Goal: Feedback & Contribution: Contribute content

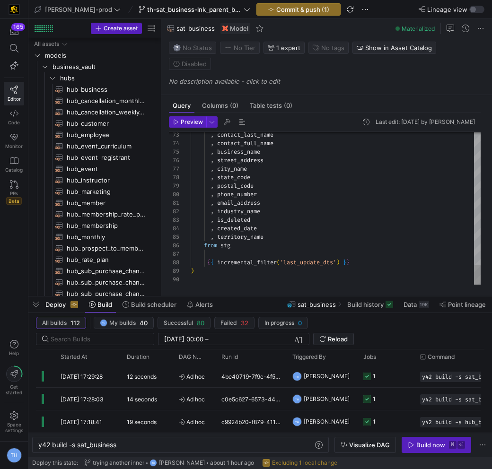
scroll to position [60, 0]
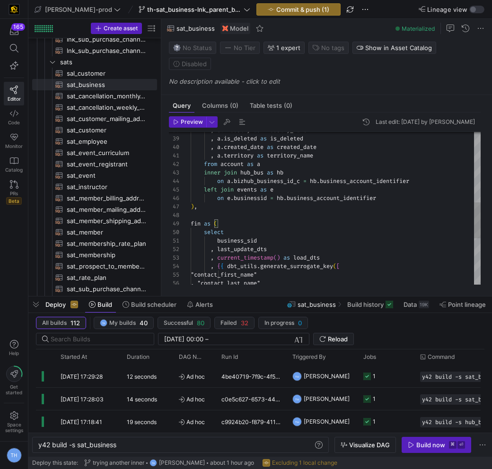
scroll to position [51, 7]
click at [330, 194] on div ", last_update_dts , current_timestamp ( ) as load_dts , { { dbt_utils . generat…" at bounding box center [336, 198] width 290 height 791
click at [284, 186] on div ", last_update_dts , current_timestamp ( ) as load_dts , { { dbt_utils . generat…" at bounding box center [336, 198] width 290 height 791
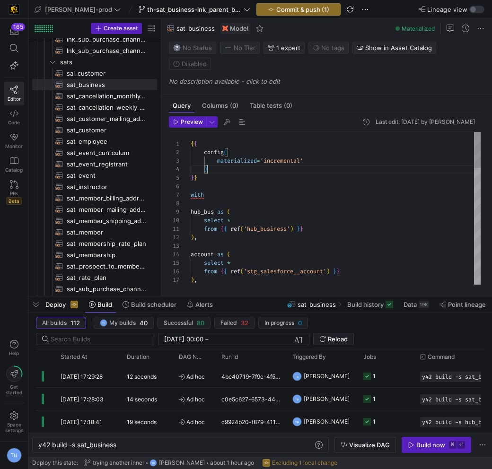
click at [282, 6] on span "Commit & push (1)" at bounding box center [302, 10] width 53 height 8
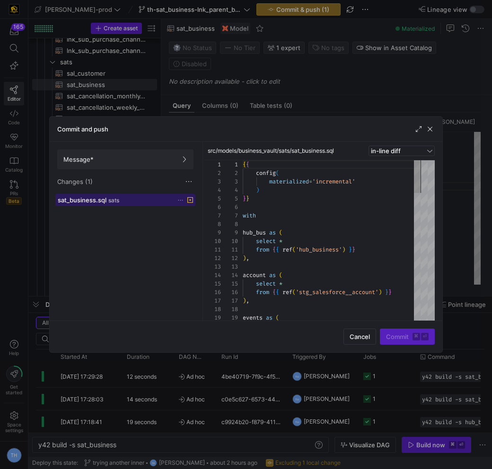
click at [139, 202] on div "sat_business.sql sats" at bounding box center [115, 200] width 115 height 8
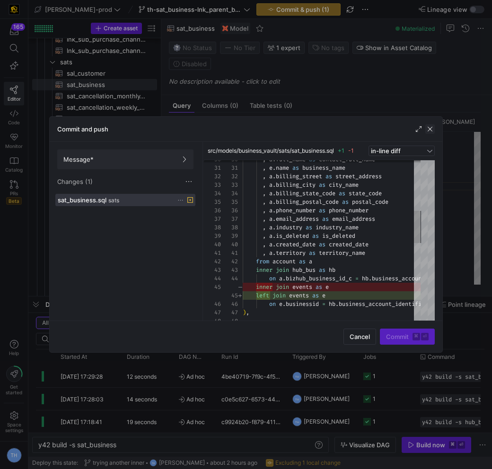
click at [431, 127] on span "button" at bounding box center [429, 128] width 9 height 9
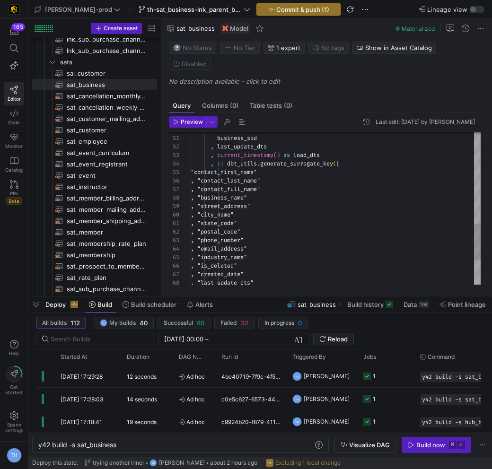
click at [385, 188] on div "select business_sid , last_update_dts , current_timestamp ( ) as load_dts , { {…" at bounding box center [336, 95] width 290 height 791
click at [381, 216] on div "select business_sid , last_update_dts , current_timestamp ( ) as load_dts , { {…" at bounding box center [336, 95] width 290 height 791
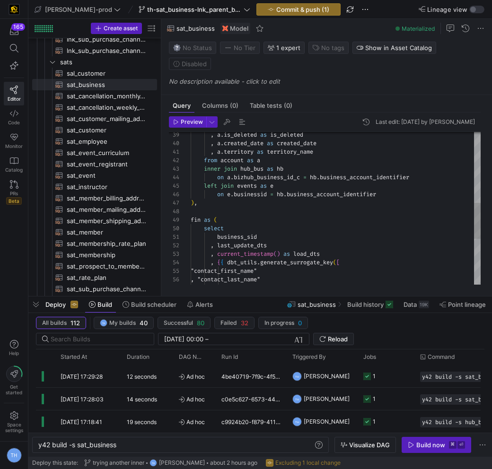
type textarea ", a.territory as territory_name from account as a inner join hub_bus as hb on a…"
click at [296, 178] on div ", a . is_deleted as is_deleted , a . created_date as created_date , a . territo…" at bounding box center [336, 194] width 290 height 791
click at [196, 11] on span "th-sat_business-lnk_parent_business" at bounding box center [194, 10] width 95 height 8
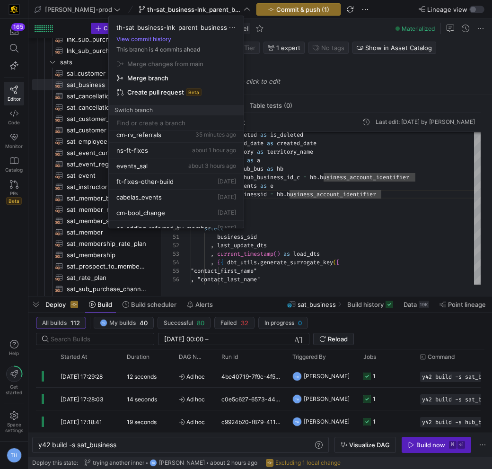
scroll to position [58, 0]
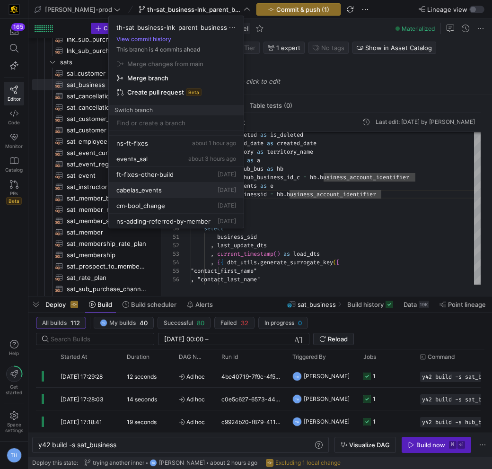
click at [162, 190] on div "cabelas_events [DATE]" at bounding box center [176, 190] width 120 height 8
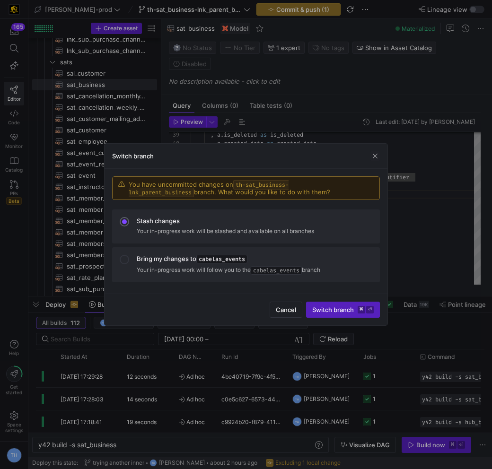
click at [234, 120] on div at bounding box center [246, 234] width 492 height 469
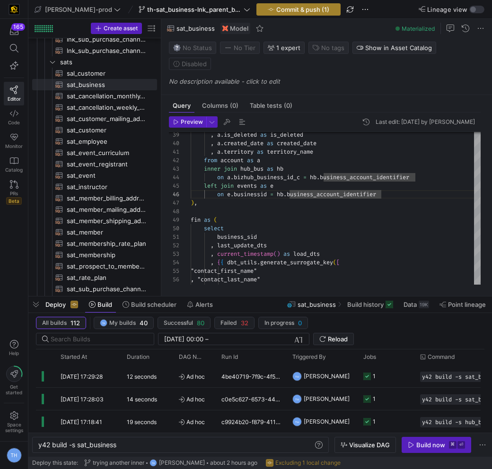
click at [278, 7] on span "Commit & push (1)" at bounding box center [302, 10] width 53 height 8
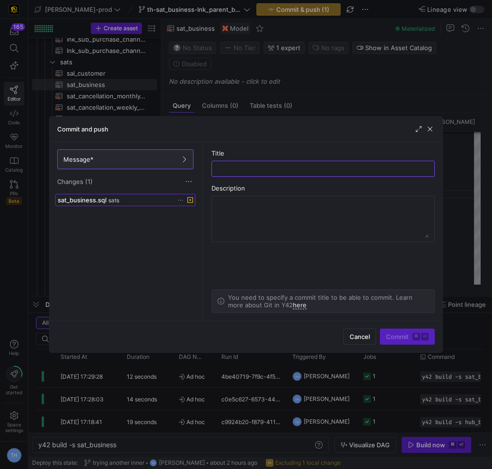
click at [98, 200] on span "sat_business.sql" at bounding box center [82, 200] width 49 height 8
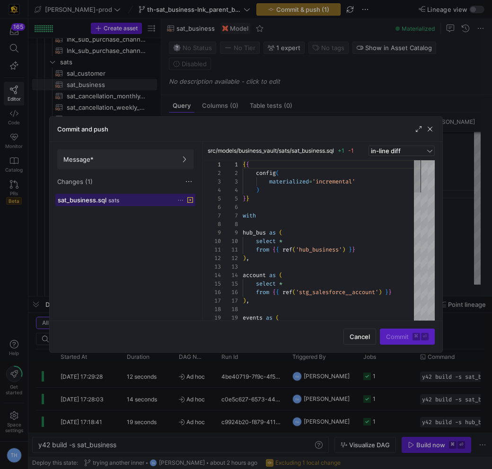
scroll to position [85, 0]
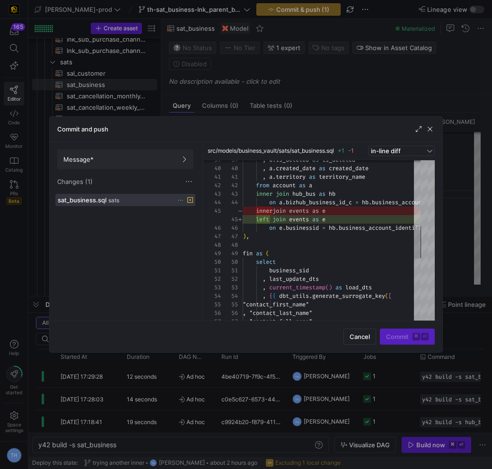
click at [308, 78] on div at bounding box center [246, 234] width 492 height 469
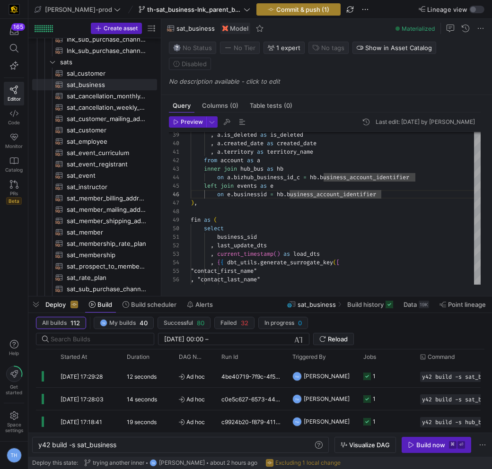
click at [266, 4] on span "button" at bounding box center [298, 9] width 83 height 11
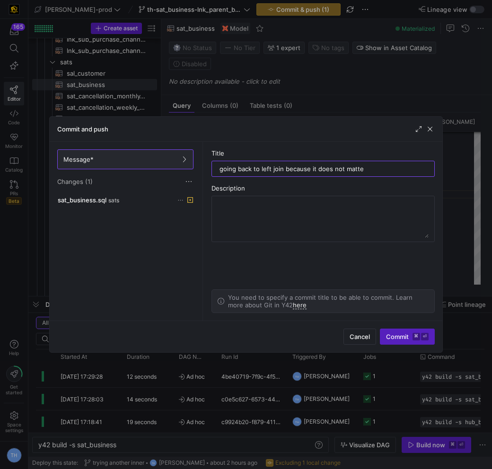
type input "going back to left join because it does not matter"
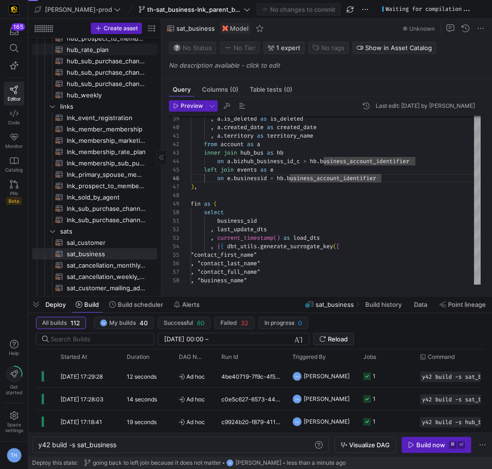
scroll to position [0, 0]
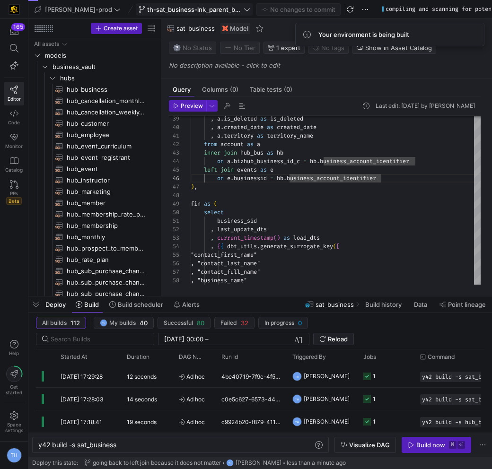
click at [183, 8] on span "th-sat_business-lnk_parent_business" at bounding box center [194, 10] width 95 height 8
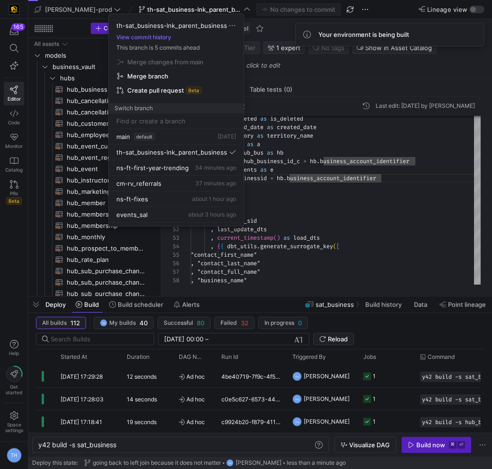
click at [308, 221] on div at bounding box center [246, 234] width 492 height 469
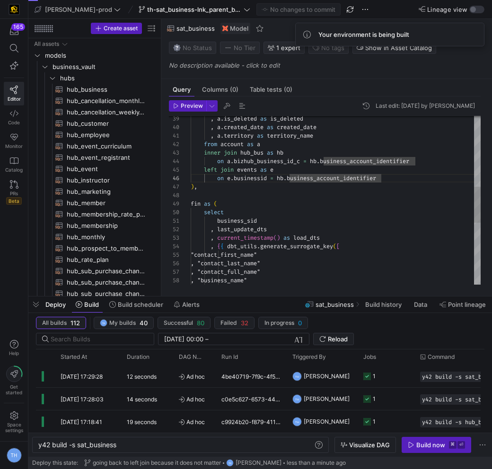
scroll to position [68, 27]
click at [285, 202] on div ", a . is_deleted as is_deleted , a . created_date as created_date , a . territo…" at bounding box center [336, 178] width 290 height 791
click at [285, 197] on div ", a . is_deleted as is_deleted , a . created_date as created_date , a . territo…" at bounding box center [336, 178] width 290 height 791
click at [176, 6] on span "th-sat_business-lnk_parent_business" at bounding box center [194, 10] width 95 height 8
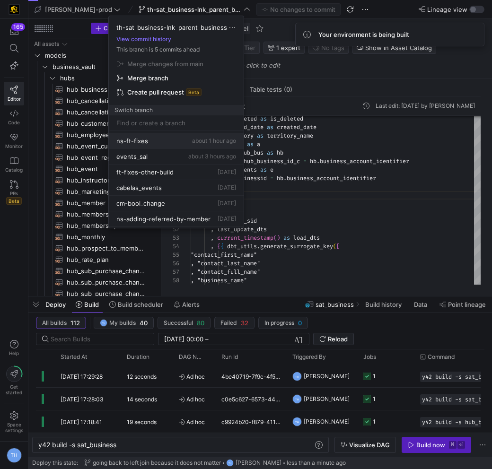
scroll to position [63, 0]
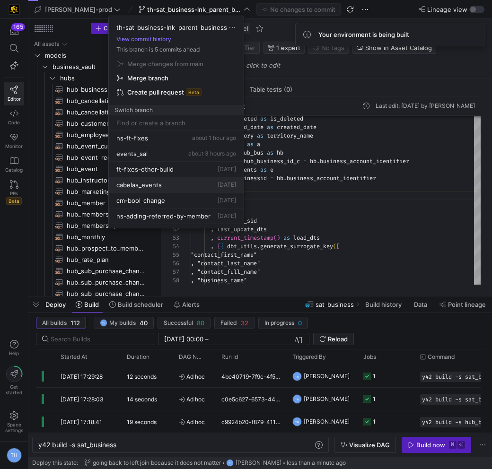
click at [184, 186] on div "cabelas_events [DATE]" at bounding box center [176, 185] width 120 height 8
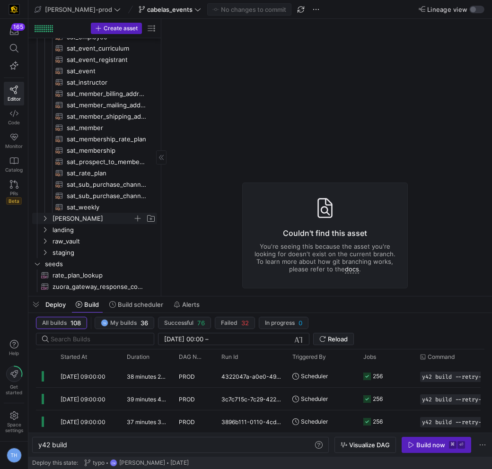
click at [95, 218] on span "[PERSON_NAME]" at bounding box center [93, 218] width 80 height 11
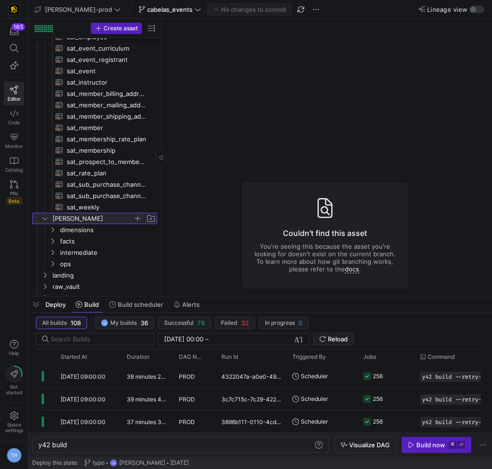
click at [95, 218] on span "[PERSON_NAME]" at bounding box center [93, 218] width 80 height 11
click at [93, 221] on span "[PERSON_NAME]" at bounding box center [93, 218] width 80 height 11
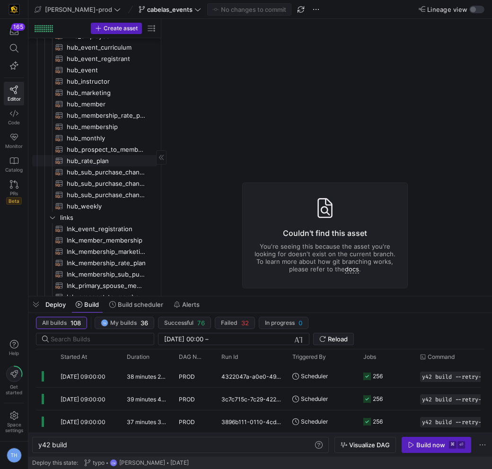
scroll to position [98, 0]
click at [100, 71] on span "hub_event​​​​​​​​​​" at bounding box center [107, 70] width 80 height 11
type textarea "y42 build -s hub_event"
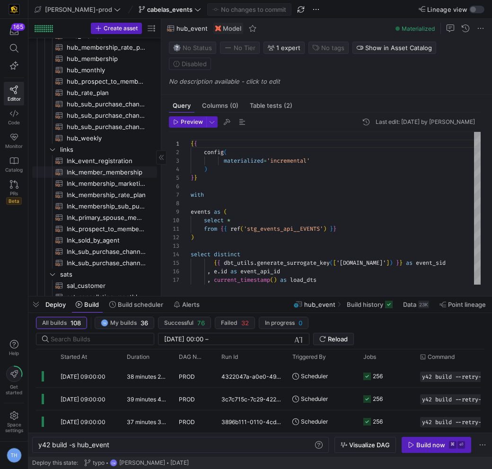
scroll to position [207, 0]
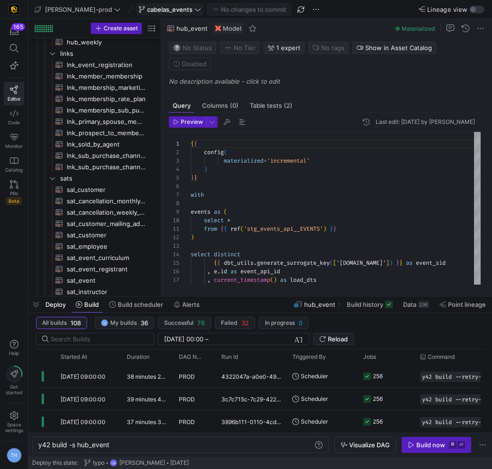
click at [155, 8] on span "cabelas_events" at bounding box center [169, 10] width 45 height 8
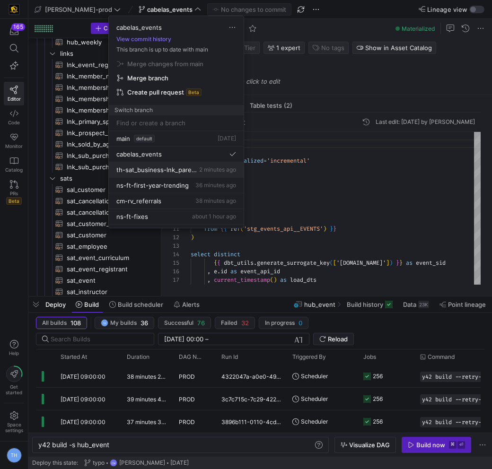
click at [160, 170] on span "th-sat_business-lnk_parent_business" at bounding box center [156, 170] width 81 height 8
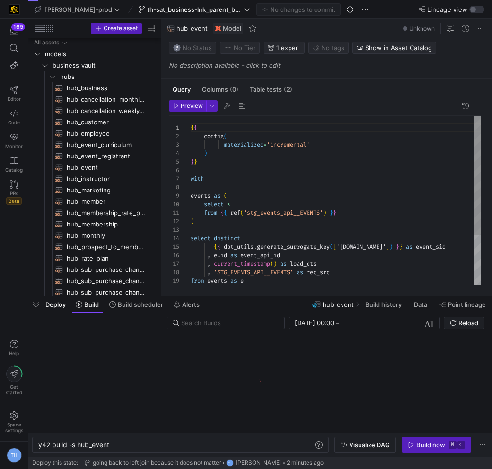
click at [168, 8] on div "Checking out branch "th-sat_business-lnk_parent_business"" at bounding box center [246, 234] width 492 height 469
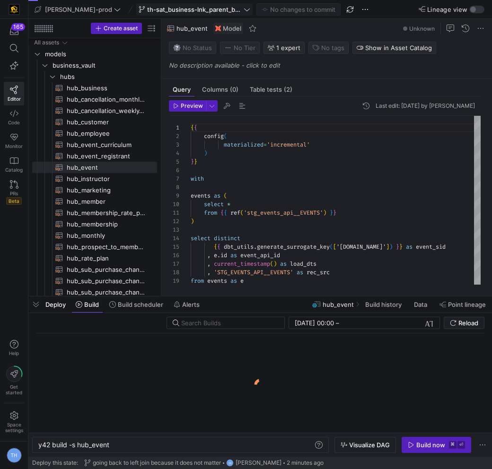
click at [168, 8] on span "th-sat_business-lnk_parent_business" at bounding box center [194, 10] width 95 height 8
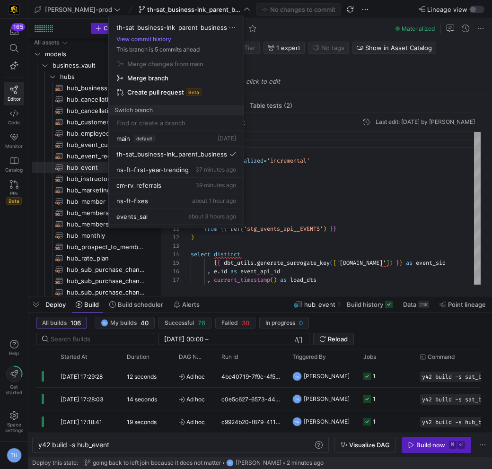
click at [203, 5] on div at bounding box center [246, 234] width 492 height 469
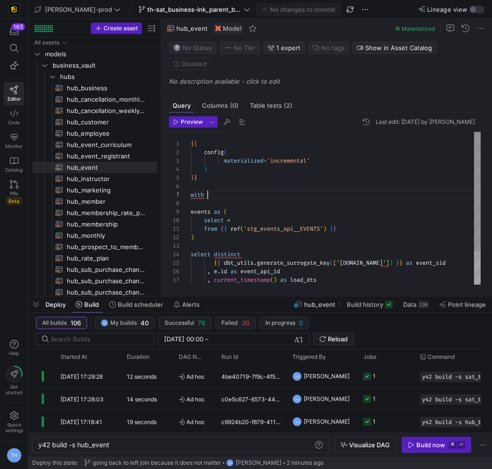
click at [335, 178] on div "{ { config ( materialized = 'incremental' ) } } with events as ( select * from …" at bounding box center [336, 251] width 290 height 238
type textarea "from {{ ref('stg_events_api__EVENTS') }} ) select distinct {{ dbt_utils.generat…"
click at [336, 239] on div "{ { config ( materialized = 'incremental' ) } } with events as ( select * from …" at bounding box center [336, 251] width 290 height 238
click at [305, 239] on div "{ { config ( materialized = 'incremental' ) } } with events as ( select * from …" at bounding box center [336, 251] width 290 height 238
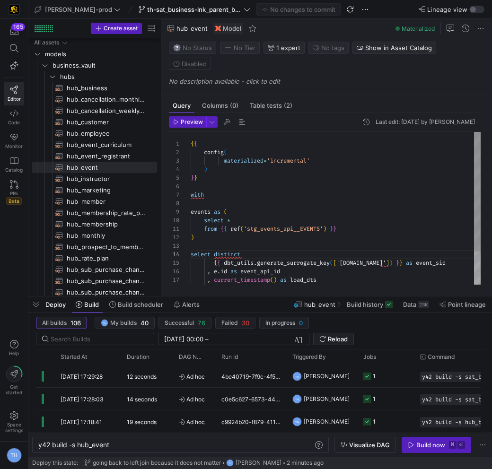
click at [302, 233] on div "{ { config ( materialized = 'incremental' ) } } with events as ( select * from …" at bounding box center [336, 251] width 290 height 238
click at [150, 2] on y42-top-nav "[PERSON_NAME]-prod th-sat_business-lnk_parent_business No changes to commit Lin…" at bounding box center [260, 9] width 464 height 19
click at [150, 13] on span at bounding box center [194, 9] width 115 height 11
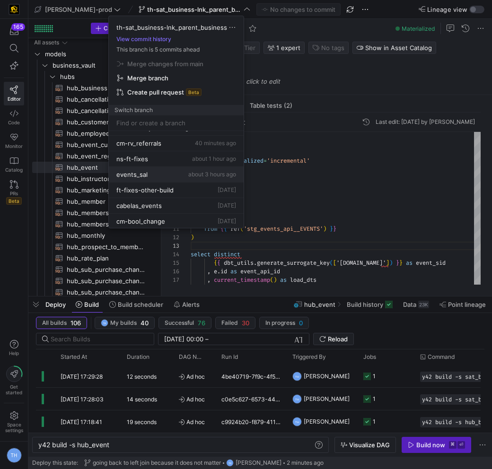
scroll to position [44, 0]
click at [167, 170] on div "events_sal about 3 hours ago" at bounding box center [176, 173] width 120 height 8
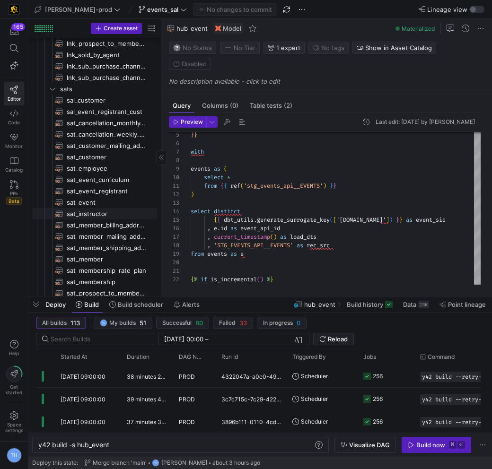
scroll to position [338, 0]
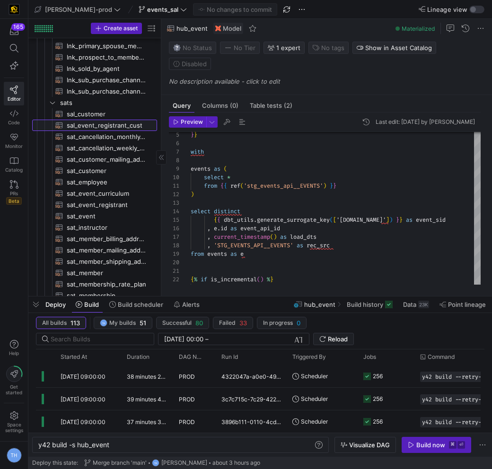
click at [110, 121] on span "sal_event_registrant_cust​​​​​​​​​​" at bounding box center [107, 125] width 80 height 11
type textarea "y42 build -s sal_event_registrant_cust"
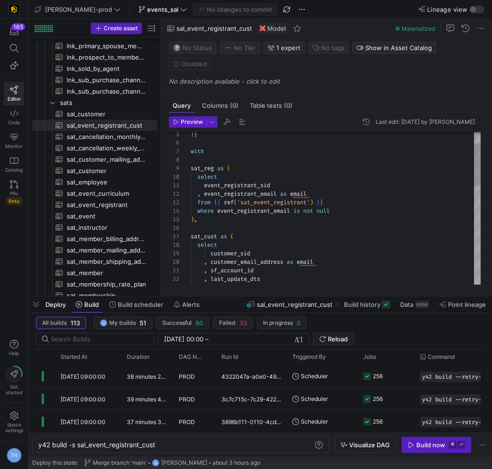
click at [346, 206] on div "select customer_sid , customer_email_address as email , sf_account_id , last_up…" at bounding box center [385, 418] width 388 height 661
click at [357, 188] on div "select customer_sid , customer_email_address as email , sf_account_id , last_up…" at bounding box center [385, 418] width 388 height 661
click at [354, 165] on div "select customer_sid , customer_email_address as email , sf_account_id , last_up…" at bounding box center [385, 418] width 388 height 661
click at [354, 184] on div "select customer_sid , customer_email_address as email , sf_account_id , last_up…" at bounding box center [385, 418] width 388 height 661
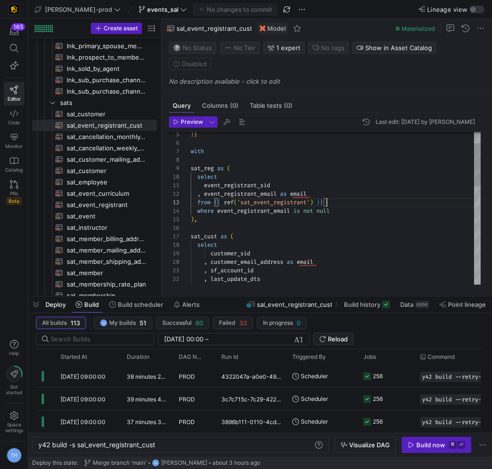
click at [354, 195] on div "select customer_sid , customer_email_address as email , sf_account_id , last_up…" at bounding box center [385, 418] width 388 height 661
click at [354, 189] on div "select customer_sid , customer_email_address as email , sf_account_id , last_up…" at bounding box center [385, 418] width 388 height 661
click at [354, 198] on div "select customer_sid , customer_email_address as email , sf_account_id , last_up…" at bounding box center [385, 418] width 388 height 661
click at [354, 190] on div "select customer_sid , customer_email_address as email , sf_account_id , last_up…" at bounding box center [385, 418] width 388 height 661
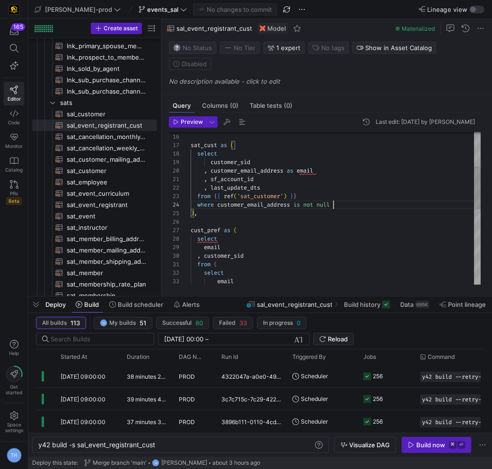
click at [356, 185] on div "select customer_sid , customer_email_address as email , sf_account_id , last_up…" at bounding box center [385, 327] width 388 height 661
click at [356, 178] on div "select customer_sid , customer_email_address as email , sf_account_id , last_up…" at bounding box center [385, 327] width 388 height 661
click at [354, 166] on div "select customer_sid , customer_email_address as email , sf_account_id , last_up…" at bounding box center [385, 327] width 388 height 661
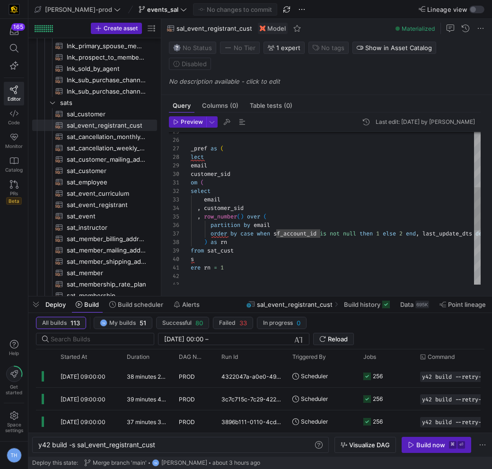
click at [235, 182] on div ") , where rn = 1 ) s from sat_cust ) as rn order by case when sf_account_id is …" at bounding box center [381, 245] width 408 height 661
click at [232, 177] on div ") , where rn = 1 ) s from sat_cust ) as rn order by case when sf_account_id is …" at bounding box center [381, 245] width 408 height 661
click at [228, 171] on div ") , where rn = 1 ) s from sat_cust ) as rn order by case when sf_account_id is …" at bounding box center [381, 245] width 408 height 661
click at [231, 171] on div ") , where rn = 1 ) s from sat_cust ) as rn order by case when sf_account_id is …" at bounding box center [381, 245] width 408 height 661
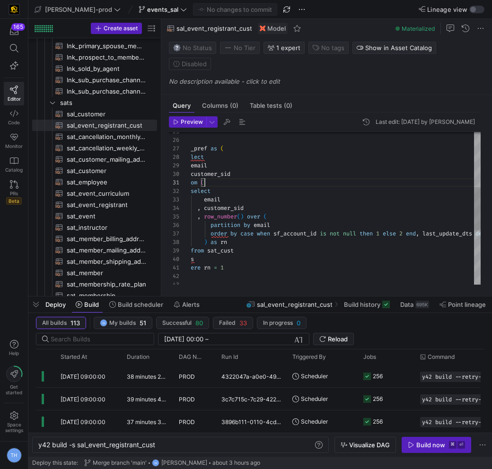
click at [232, 169] on div ") , where rn = 1 ) s from sat_cust ) as rn order by case when sf_account_id is …" at bounding box center [381, 245] width 408 height 661
click at [242, 155] on div ") , where rn = 1 ) s from sat_cust ) as rn order by case when sf_account_id is …" at bounding box center [381, 245] width 408 height 661
click at [243, 145] on div ") , where rn = 1 ) s from sat_cust ) as rn order by case when sf_account_id is …" at bounding box center [381, 245] width 408 height 661
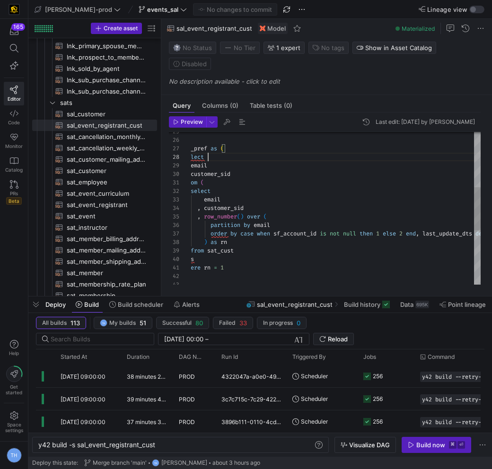
click at [243, 140] on div ") , where rn = 1 ) s from sat_cust ) as rn order by case when sf_account_id is …" at bounding box center [381, 245] width 408 height 661
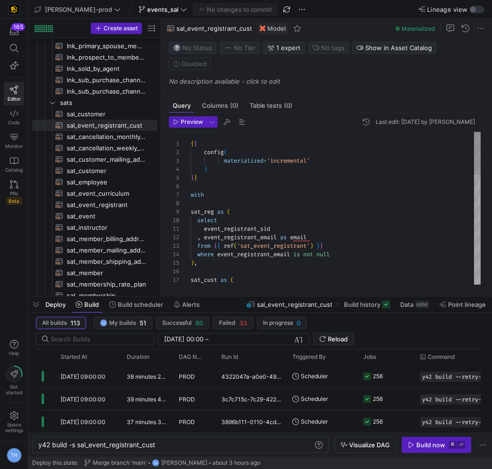
click at [266, 183] on div "select customer_sid ) , sat_cust as ( event_registrant_sid , event_registrant_e…" at bounding box center [395, 462] width 408 height 661
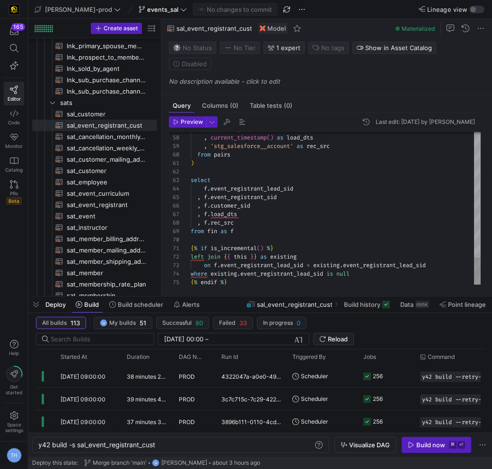
type textarea ") select f.event_registrant_lead_sid , f.event_registrant_sid , f.customer_sid …"
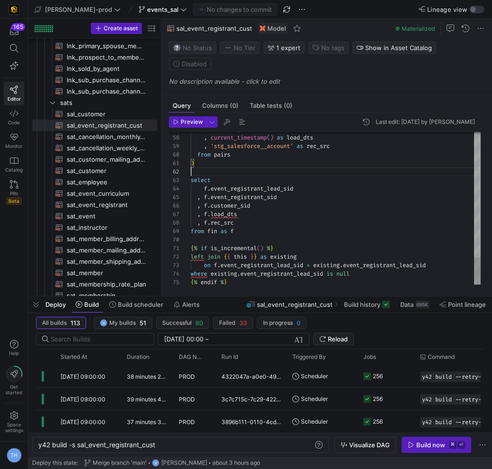
click at [15, 187] on icon at bounding box center [14, 184] width 9 height 9
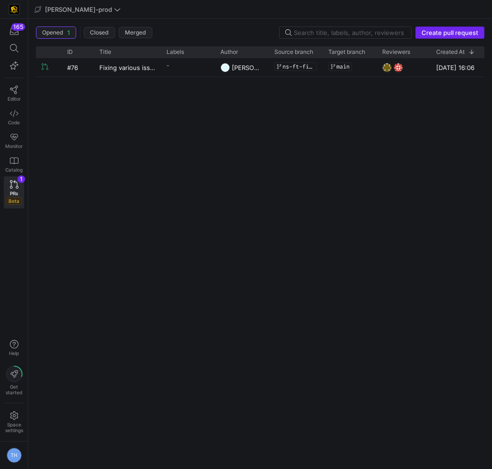
click at [439, 30] on span "Create pull request" at bounding box center [450, 33] width 57 height 8
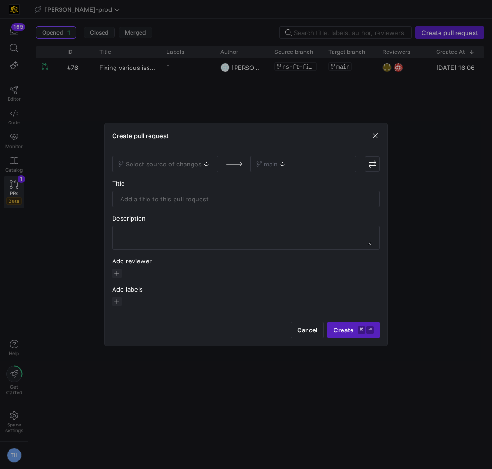
click at [182, 161] on div "Select source of changes" at bounding box center [165, 164] width 106 height 16
click at [182, 165] on span "Select source of changes" at bounding box center [164, 164] width 76 height 8
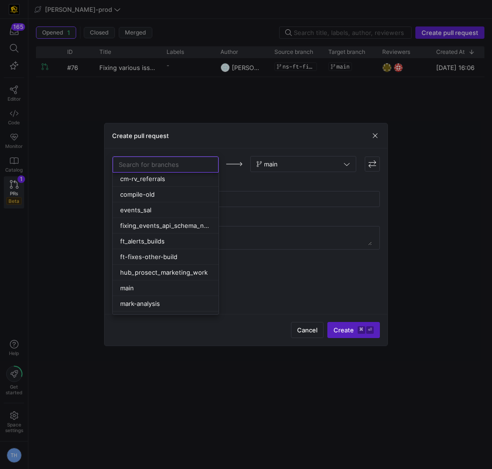
scroll to position [165, 0]
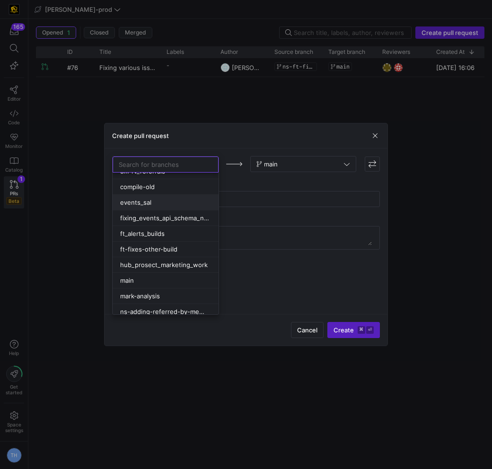
click at [174, 201] on div "events_sal" at bounding box center [165, 203] width 91 height 8
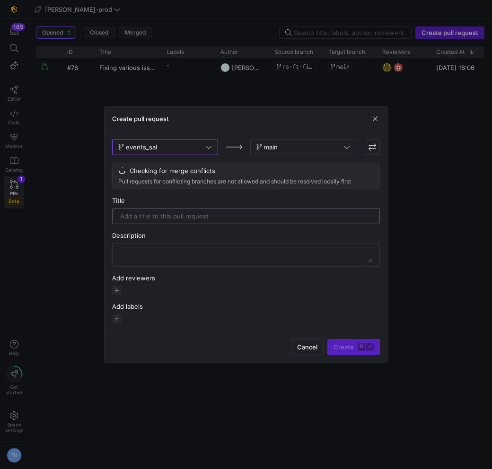
click at [186, 215] on input "text" at bounding box center [246, 216] width 252 height 8
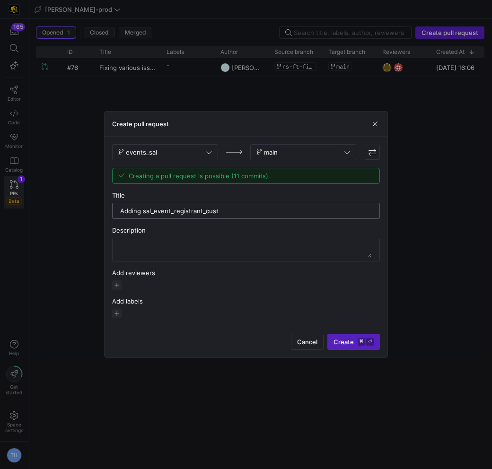
click at [161, 209] on input "Adding sal_event_registrant_cust" at bounding box center [246, 211] width 252 height 8
type input "Adding sal_event_registrant_cust"
click at [155, 237] on div "Description" at bounding box center [246, 244] width 268 height 35
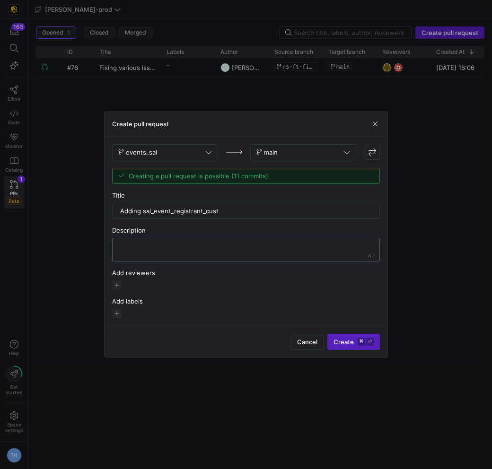
click at [155, 246] on textarea at bounding box center [246, 249] width 252 height 15
paste textarea "Adding sal_event_registrant_cust"
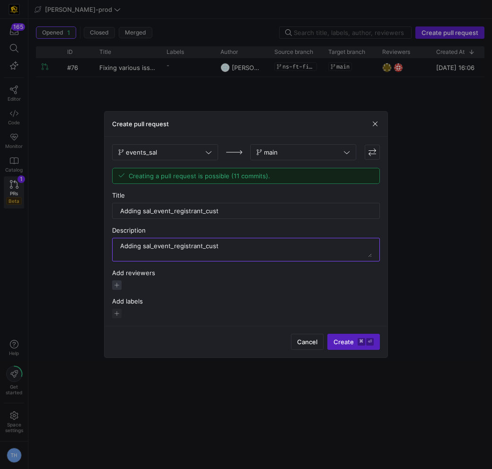
type textarea "Adding sal_event_registrant_cust"
click at [120, 284] on span "button" at bounding box center [116, 285] width 9 height 9
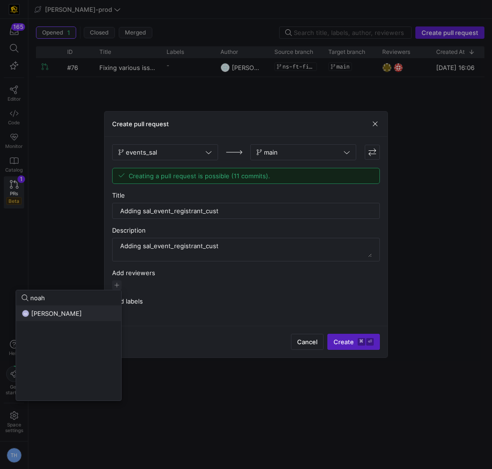
type input "noah"
click at [71, 316] on span "[PERSON_NAME]" at bounding box center [56, 314] width 51 height 8
click at [176, 285] on div at bounding box center [246, 234] width 492 height 469
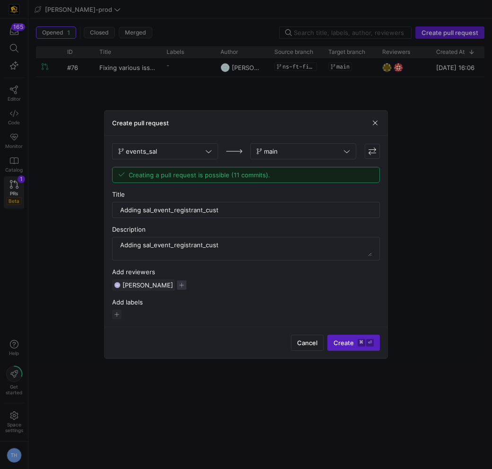
click at [177, 285] on span "button" at bounding box center [181, 285] width 9 height 9
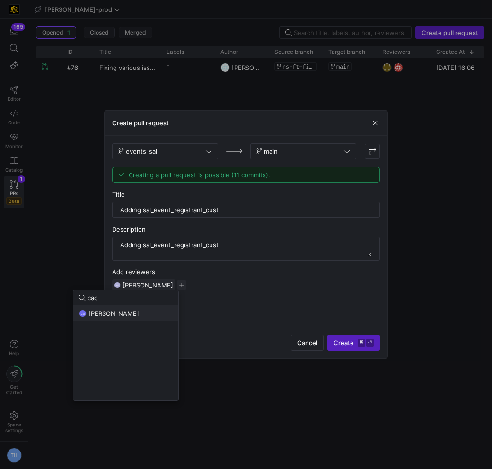
type input "cad"
click at [128, 316] on div "CM [PERSON_NAME]" at bounding box center [126, 314] width 94 height 8
click at [226, 313] on div at bounding box center [246, 234] width 492 height 469
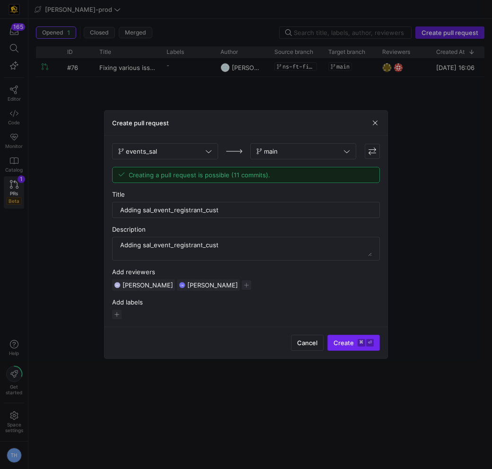
click at [363, 342] on kbd "⌘" at bounding box center [362, 343] width 8 height 8
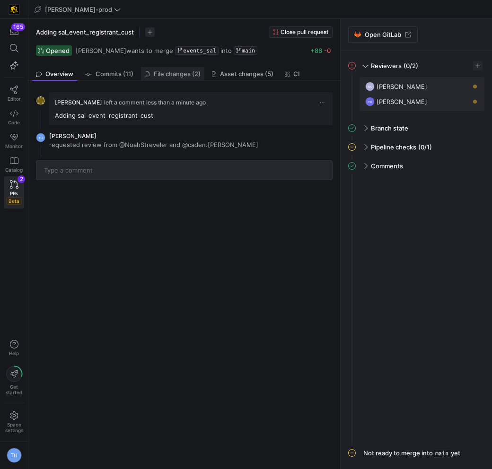
click at [158, 70] on link "File changes (2)" at bounding box center [172, 74] width 63 height 14
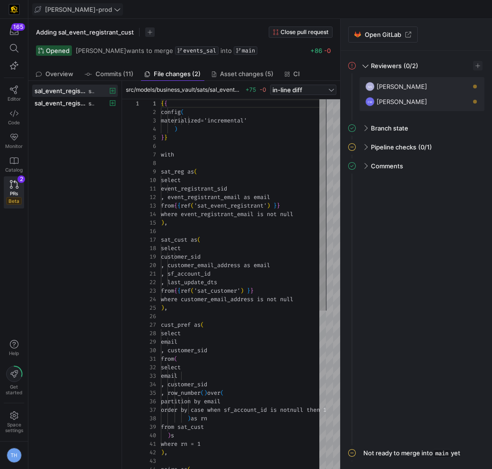
click at [60, 11] on span "[PERSON_NAME]-prod" at bounding box center [78, 10] width 67 height 8
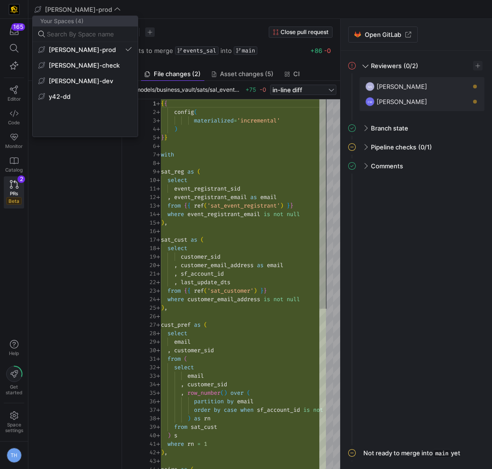
click at [196, 177] on div at bounding box center [246, 234] width 492 height 469
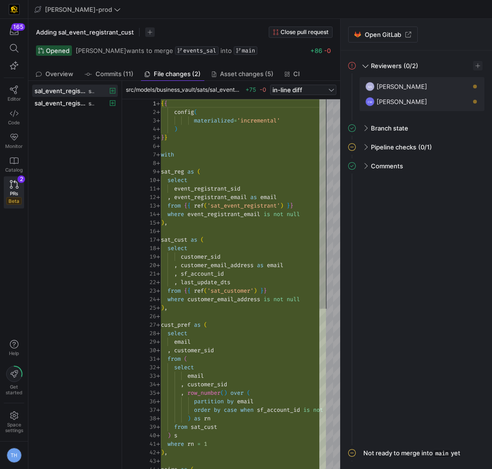
click at [74, 18] on y42-top-nav "[PERSON_NAME]-prod" at bounding box center [260, 9] width 464 height 19
click at [14, 97] on span "Editor" at bounding box center [14, 99] width 13 height 6
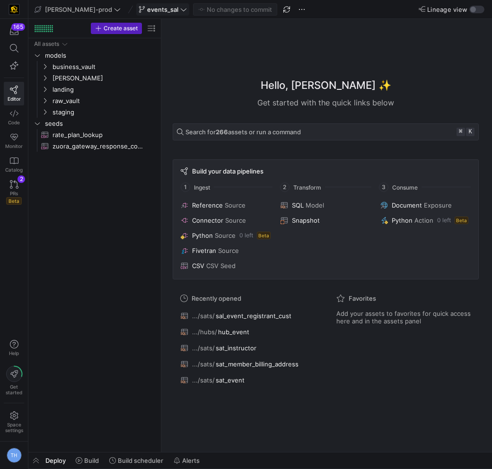
click at [147, 8] on span "events_sal" at bounding box center [162, 10] width 31 height 8
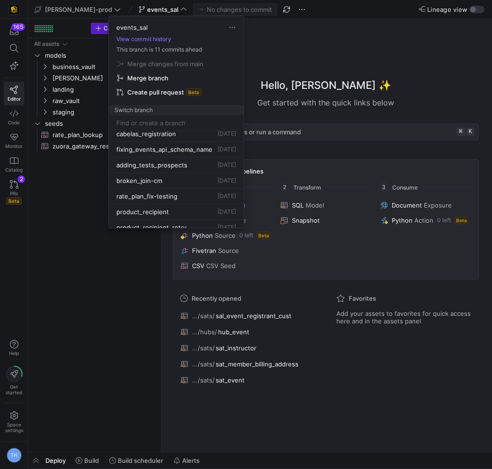
scroll to position [239, 0]
click at [373, 43] on div at bounding box center [246, 234] width 492 height 469
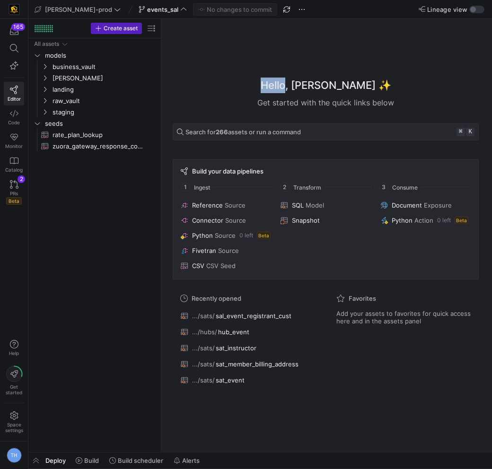
click at [373, 43] on div "Hello, [PERSON_NAME] ✨ Get started with the quick links below Search for 266 as…" at bounding box center [325, 235] width 321 height 433
click at [146, 5] on span at bounding box center [163, 9] width 52 height 11
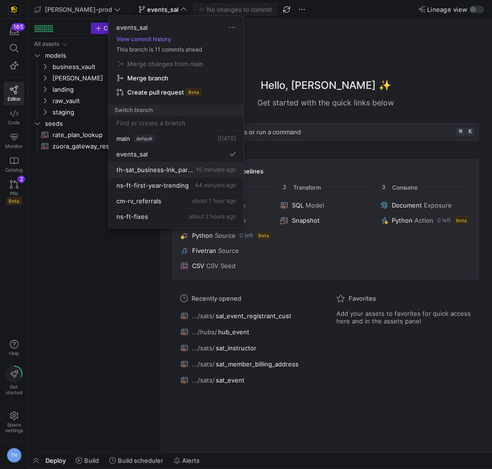
click at [203, 164] on button "th-sat_business-lnk_parent_business 10 minutes ago" at bounding box center [176, 170] width 135 height 16
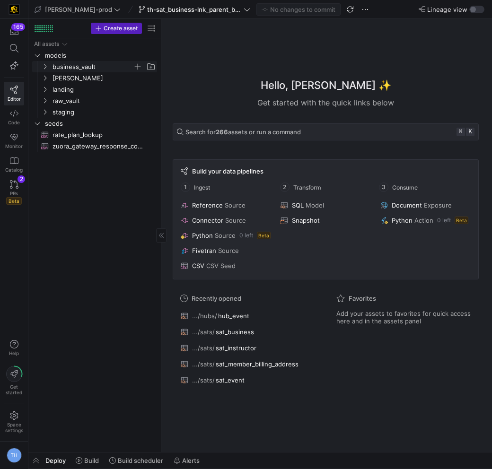
click at [87, 68] on span "business_vault" at bounding box center [93, 67] width 80 height 11
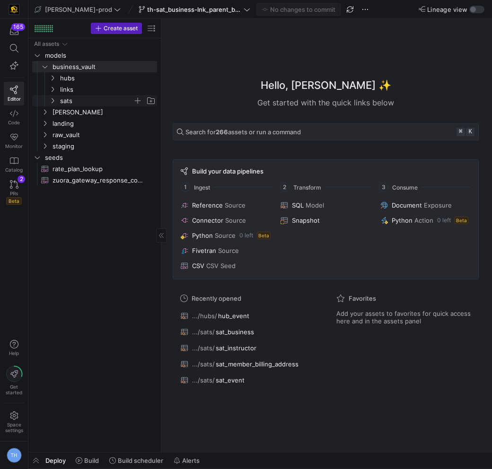
click at [88, 101] on span "sats" at bounding box center [96, 101] width 73 height 11
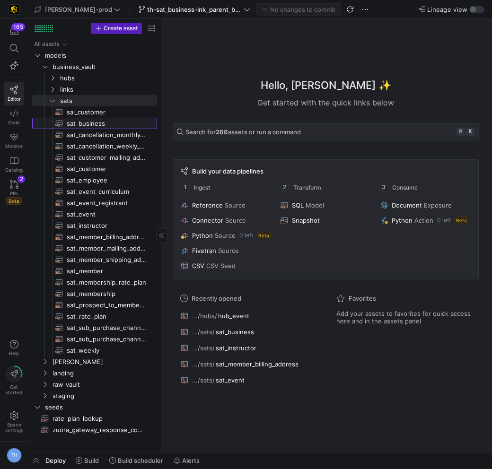
click at [105, 121] on span "sat_business​​​​​​​​​​" at bounding box center [107, 123] width 80 height 11
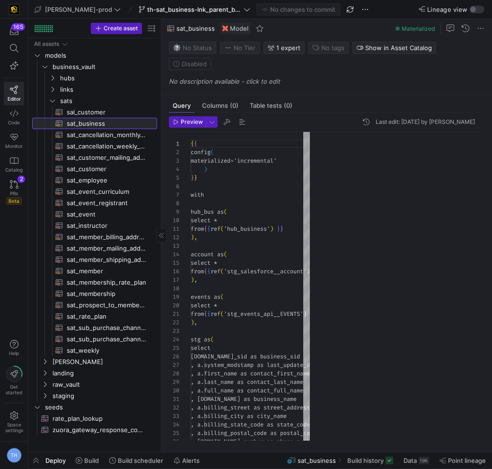
scroll to position [85, 0]
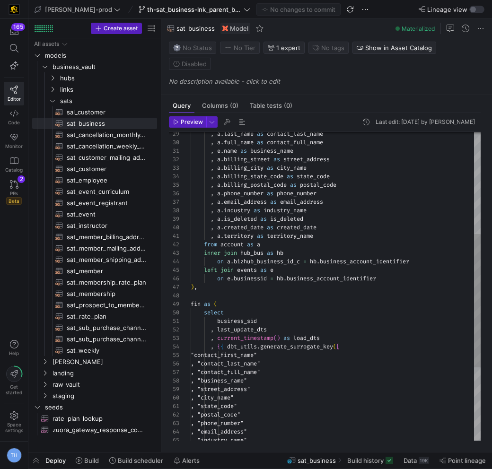
type textarea ", a.territory as territory_name from account as a inner join hub_bus as hb on a…"
click at [313, 254] on div ", a . last_name as contact_last_name , a . full_name as contact_full_name , e .…" at bounding box center [336, 279] width 290 height 791
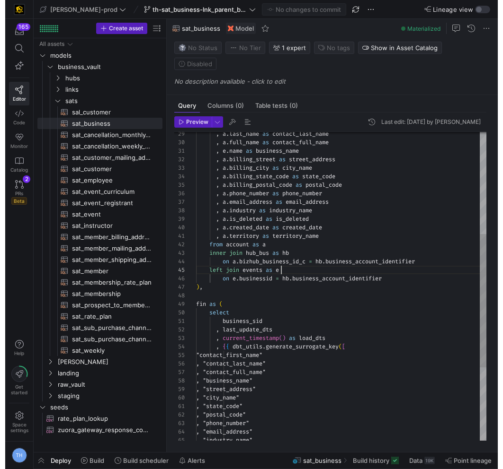
scroll to position [34, 85]
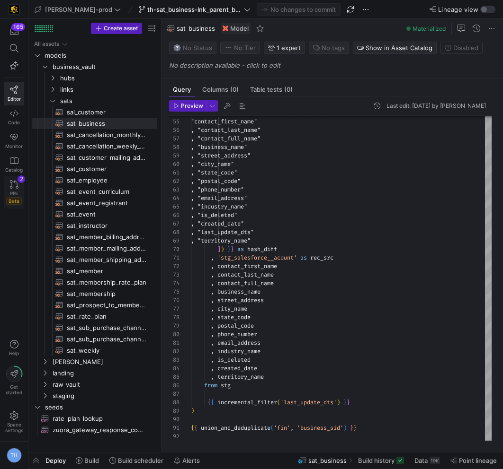
click at [14, 179] on link "PRs Beta 2" at bounding box center [14, 193] width 20 height 32
